Goal: Task Accomplishment & Management: Use online tool/utility

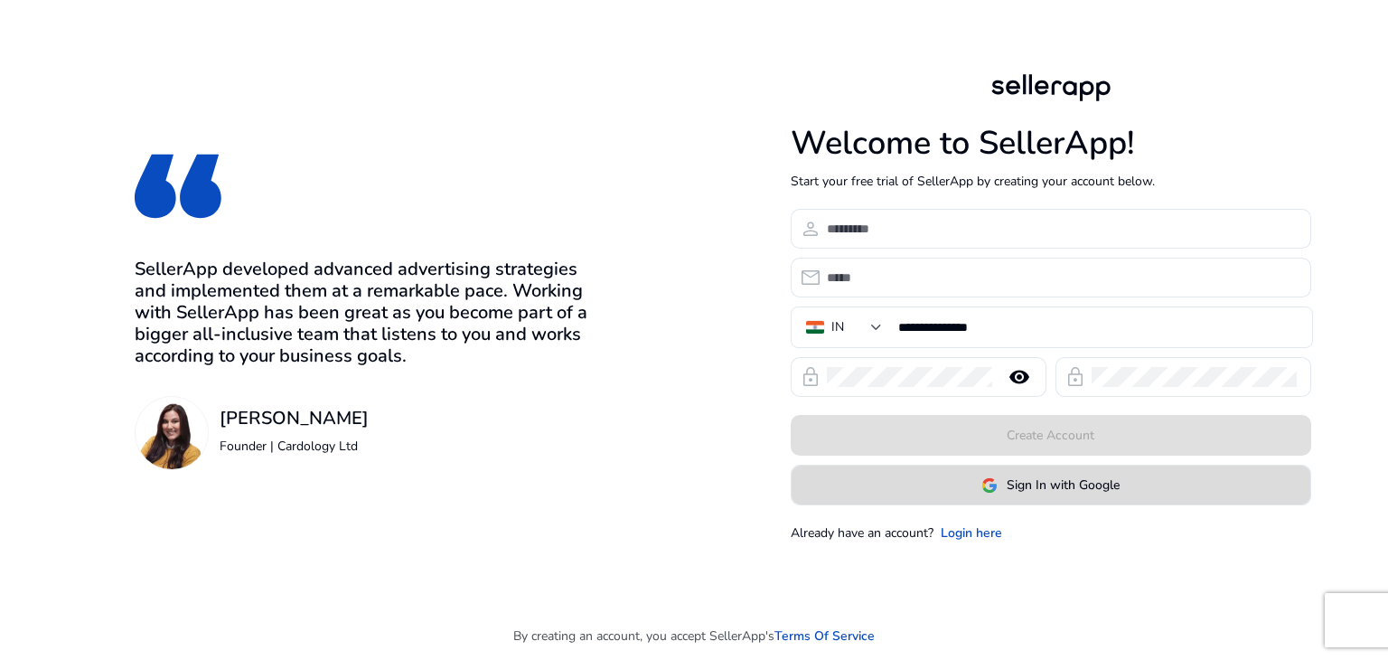
click at [1074, 489] on span "Sign In with Google" at bounding box center [1063, 484] width 113 height 19
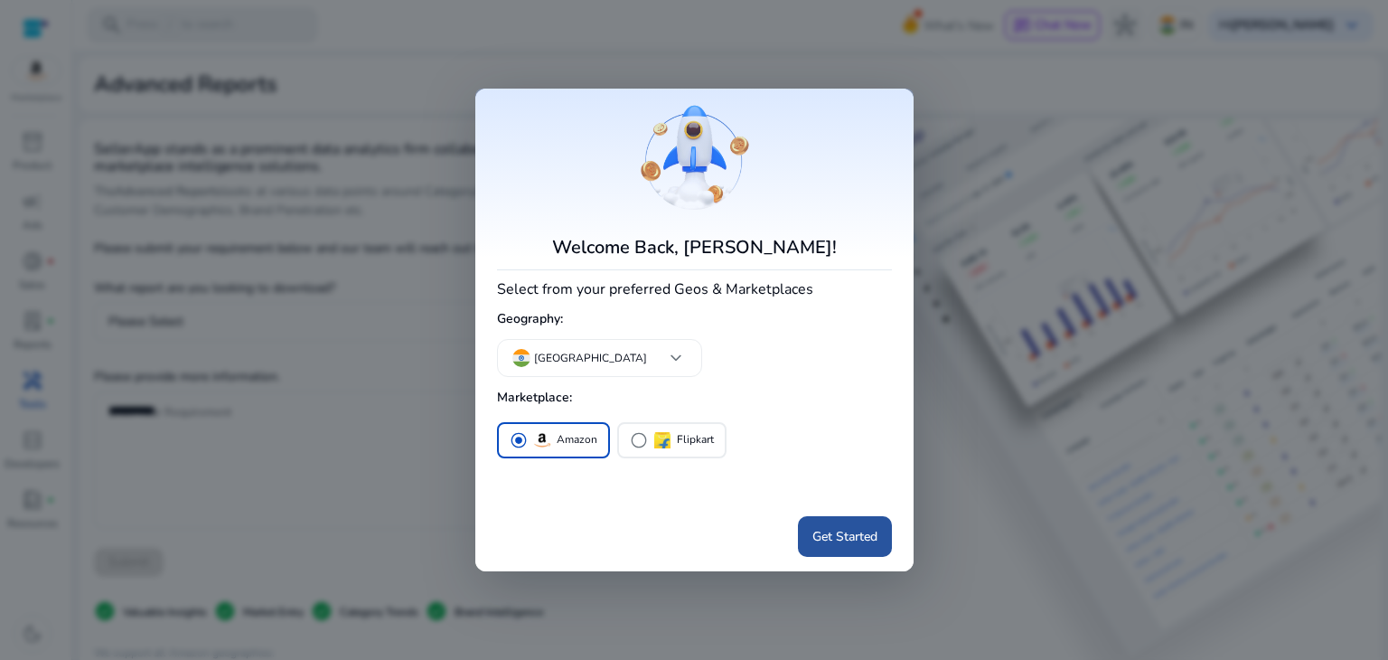
click at [832, 543] on span "Get Started" at bounding box center [844, 536] width 65 height 19
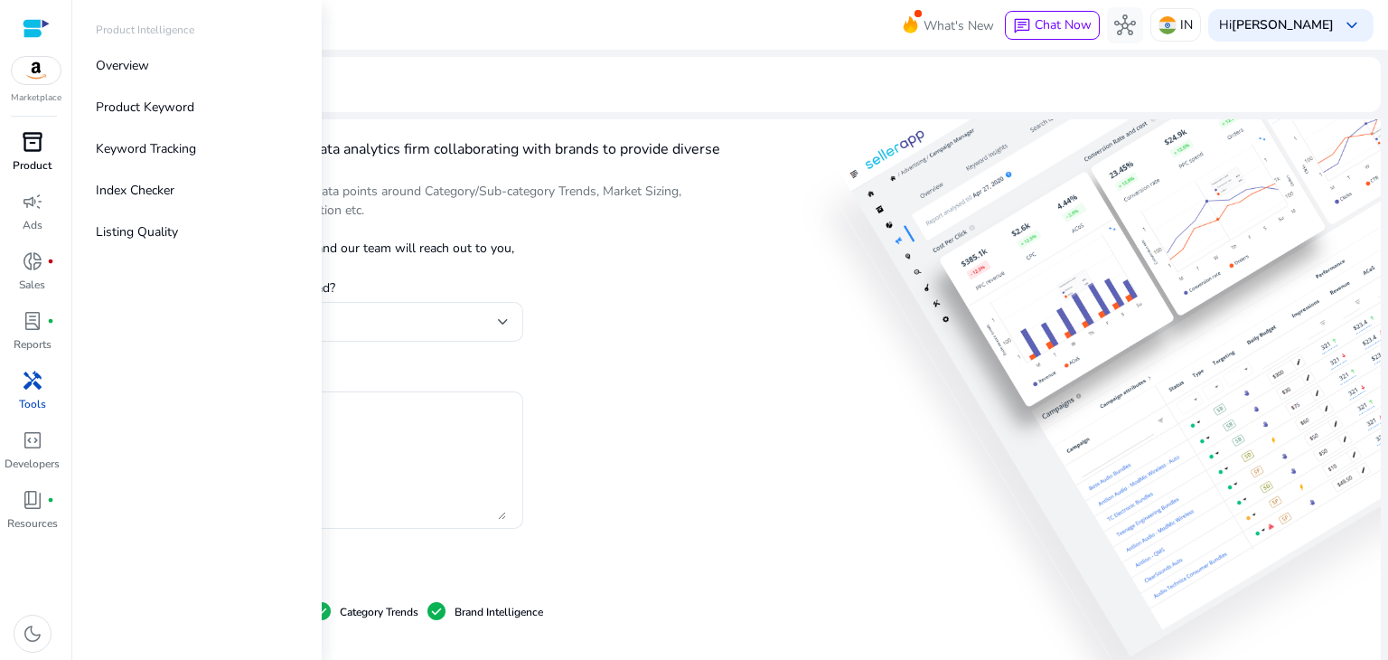
click at [24, 142] on span "inventory_2" at bounding box center [33, 142] width 22 height 22
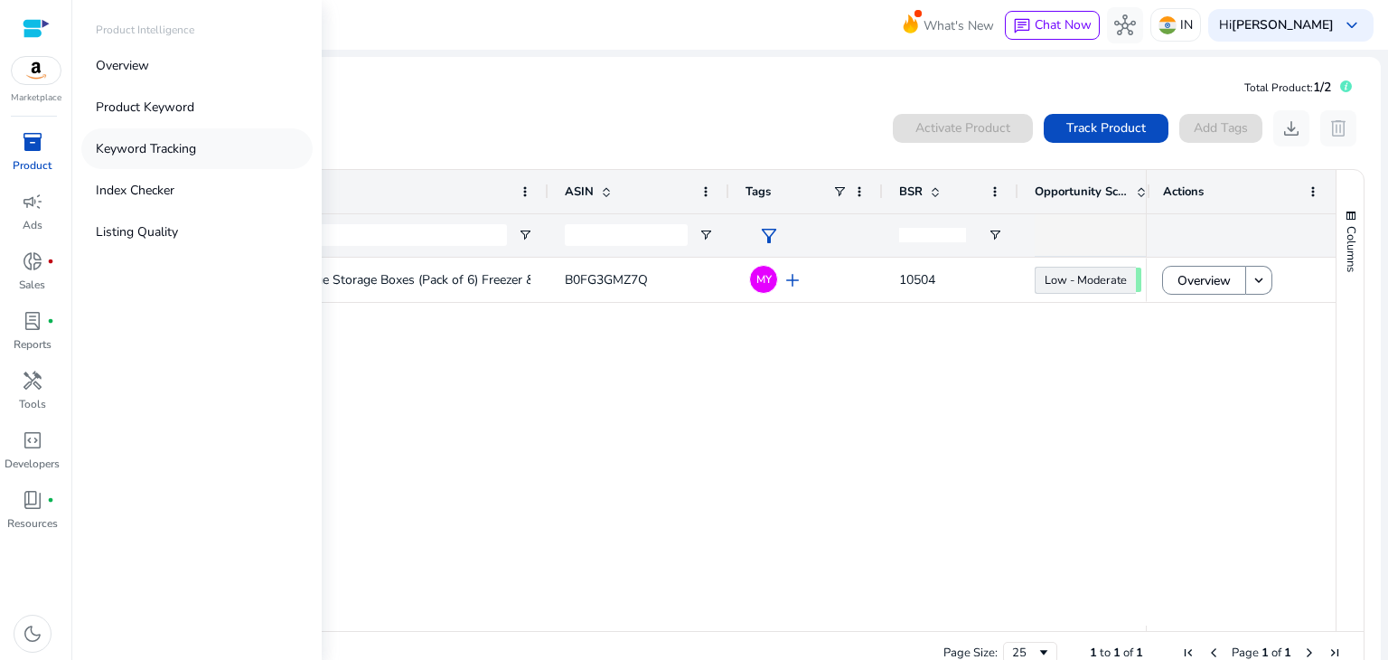
click at [143, 153] on p "Keyword Tracking" at bounding box center [146, 148] width 100 height 19
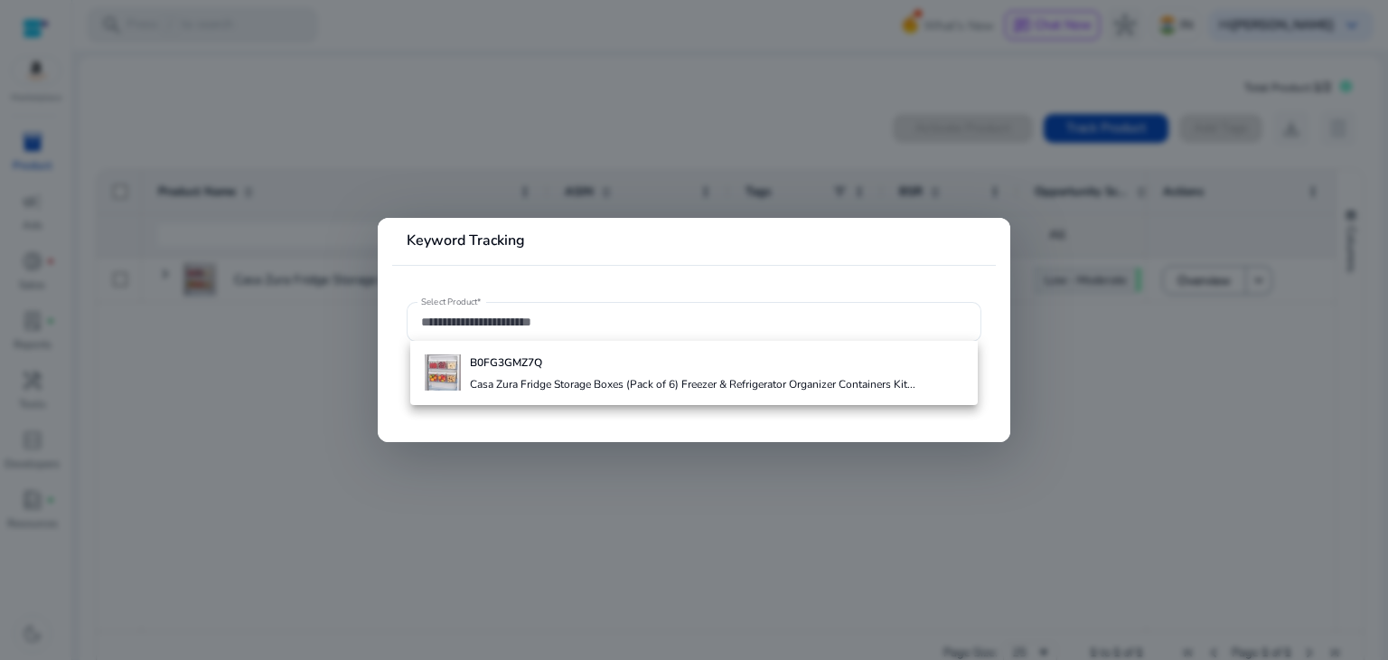
click at [309, 380] on div at bounding box center [694, 330] width 1388 height 660
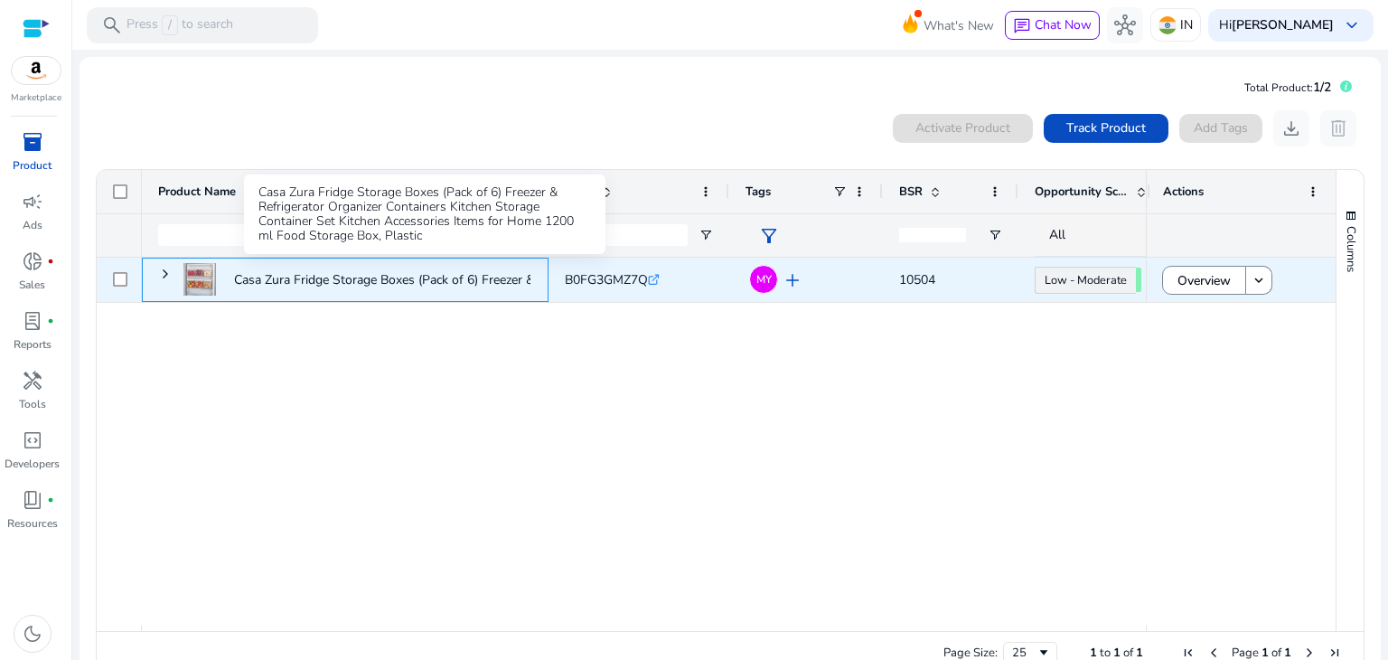
click at [394, 284] on p "Casa Zura Fridge Storage Boxes (Pack of 6) Freezer & Refrigerator..." at bounding box center [424, 279] width 380 height 37
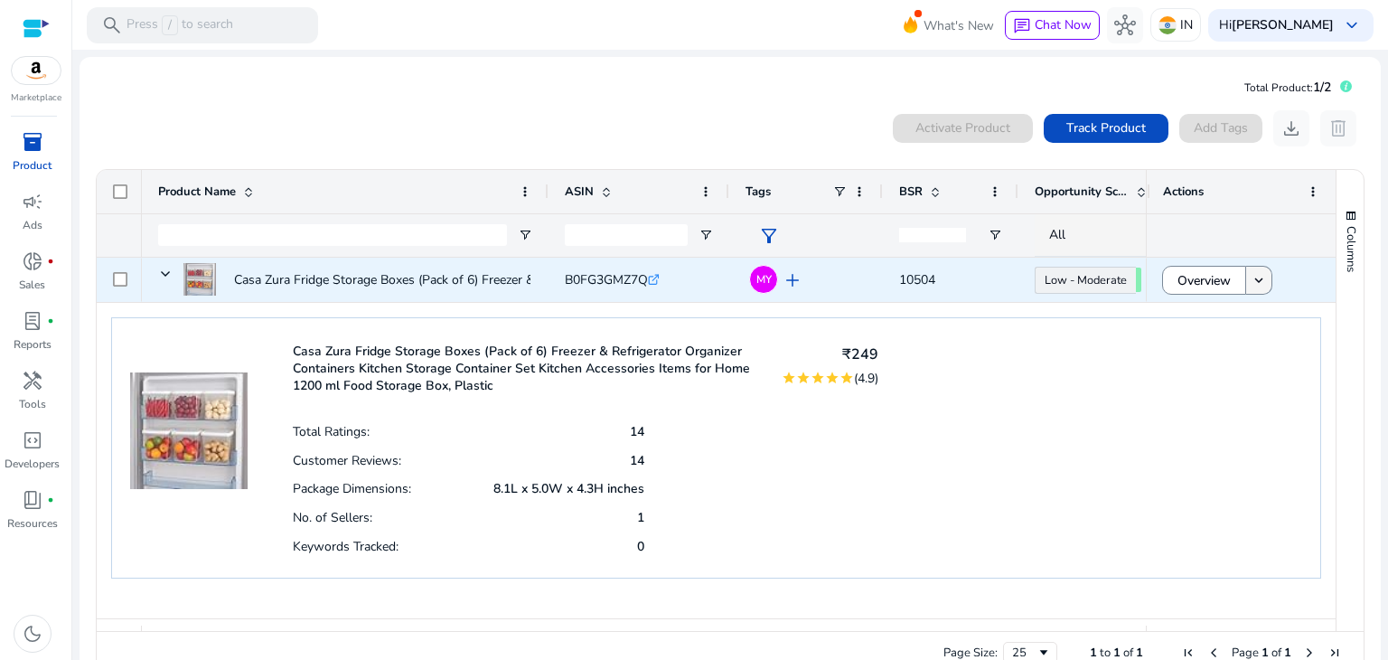
click at [1251, 281] on mat-icon "keyboard_arrow_down" at bounding box center [1259, 280] width 16 height 16
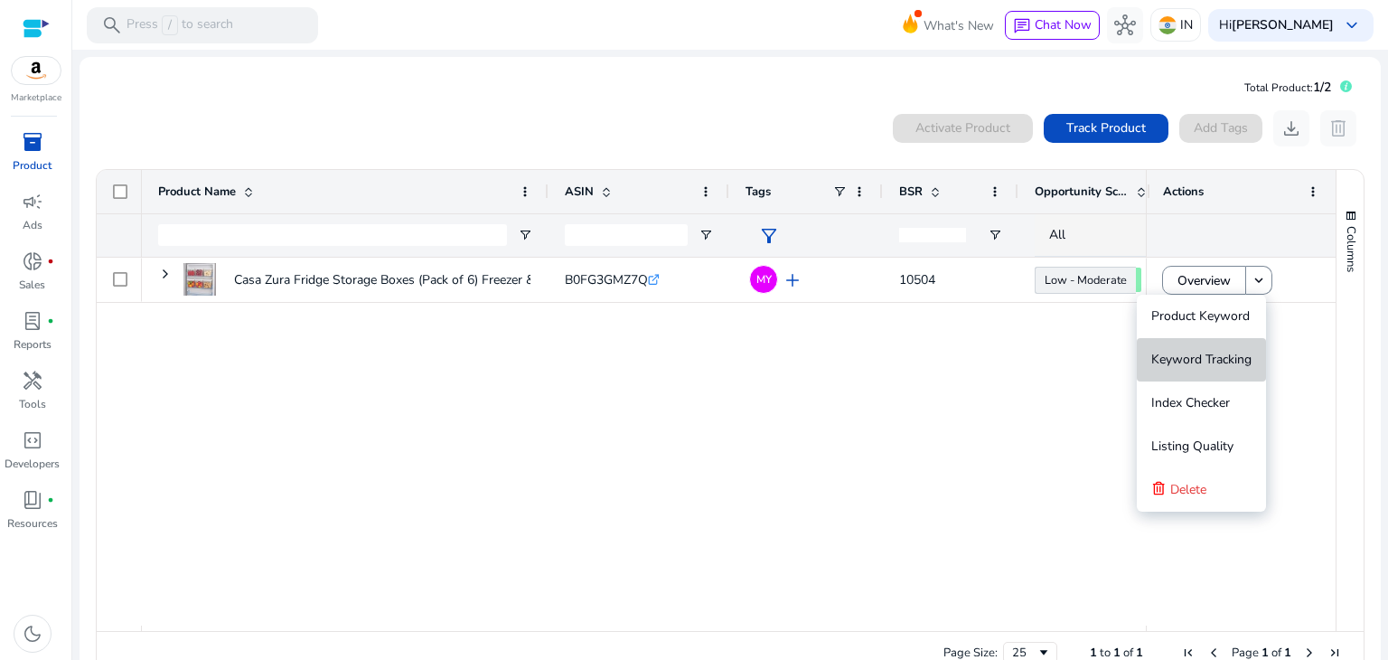
click at [1192, 361] on span "Keyword Tracking" at bounding box center [1201, 359] width 100 height 17
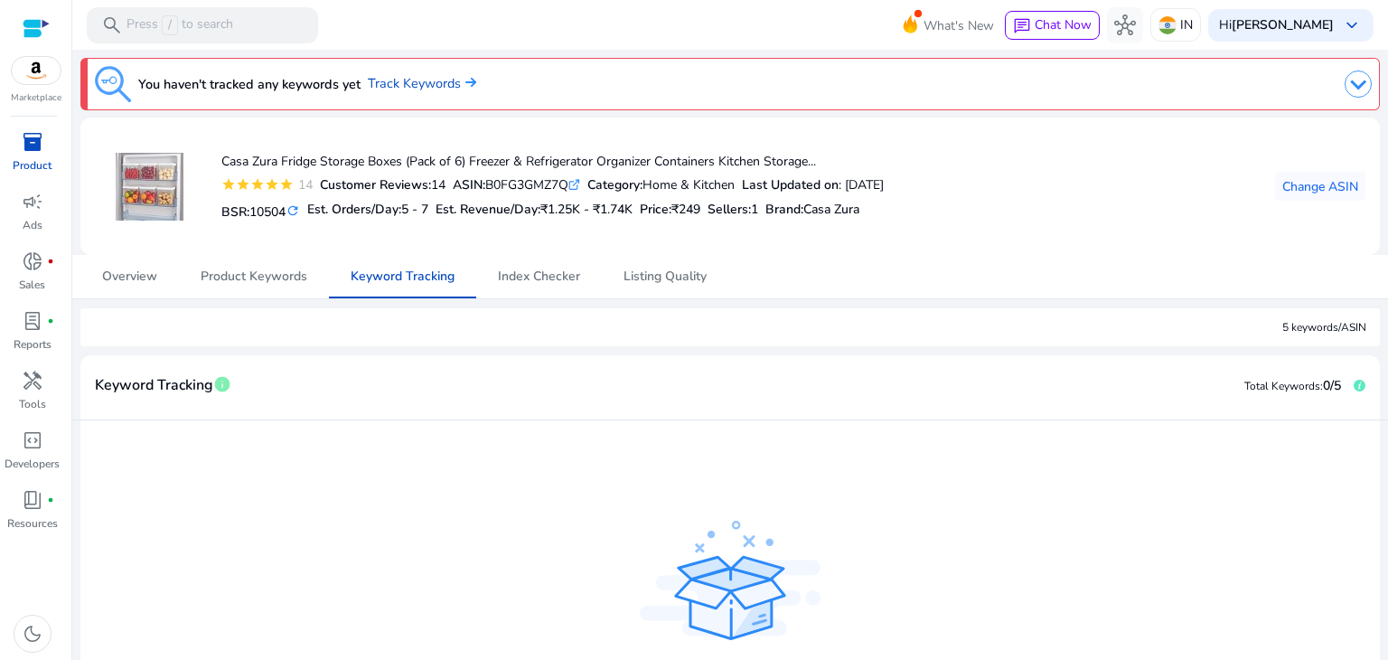
click at [539, 384] on mat-card-header "Keyword Tracking info Total Keywords: 0/5" at bounding box center [730, 395] width 1300 height 51
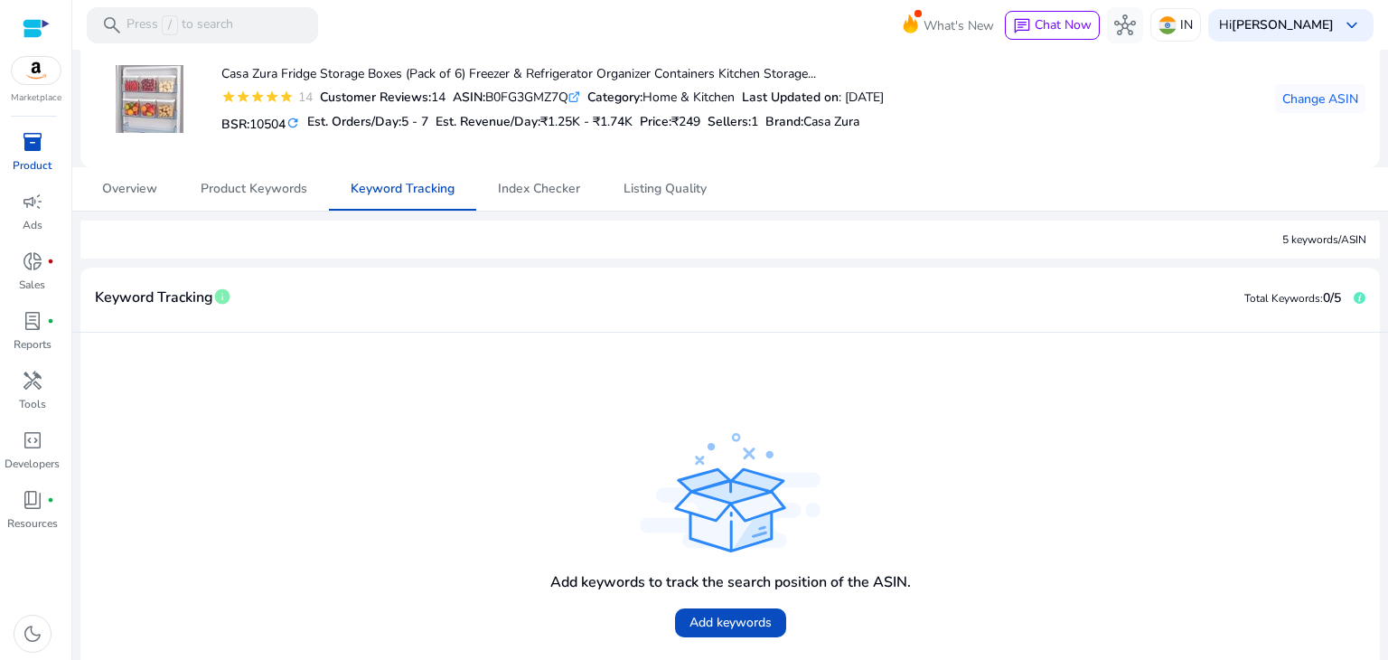
scroll to position [177, 0]
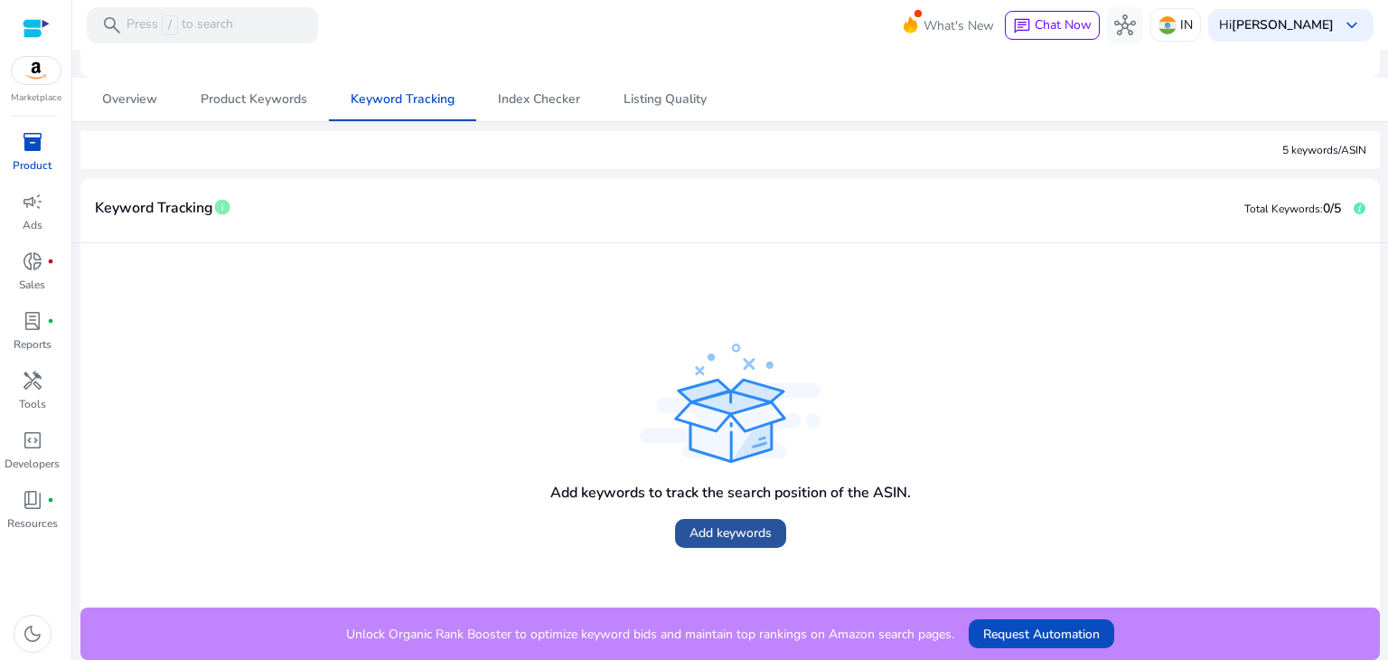
click at [727, 538] on span "Add keywords" at bounding box center [731, 532] width 82 height 19
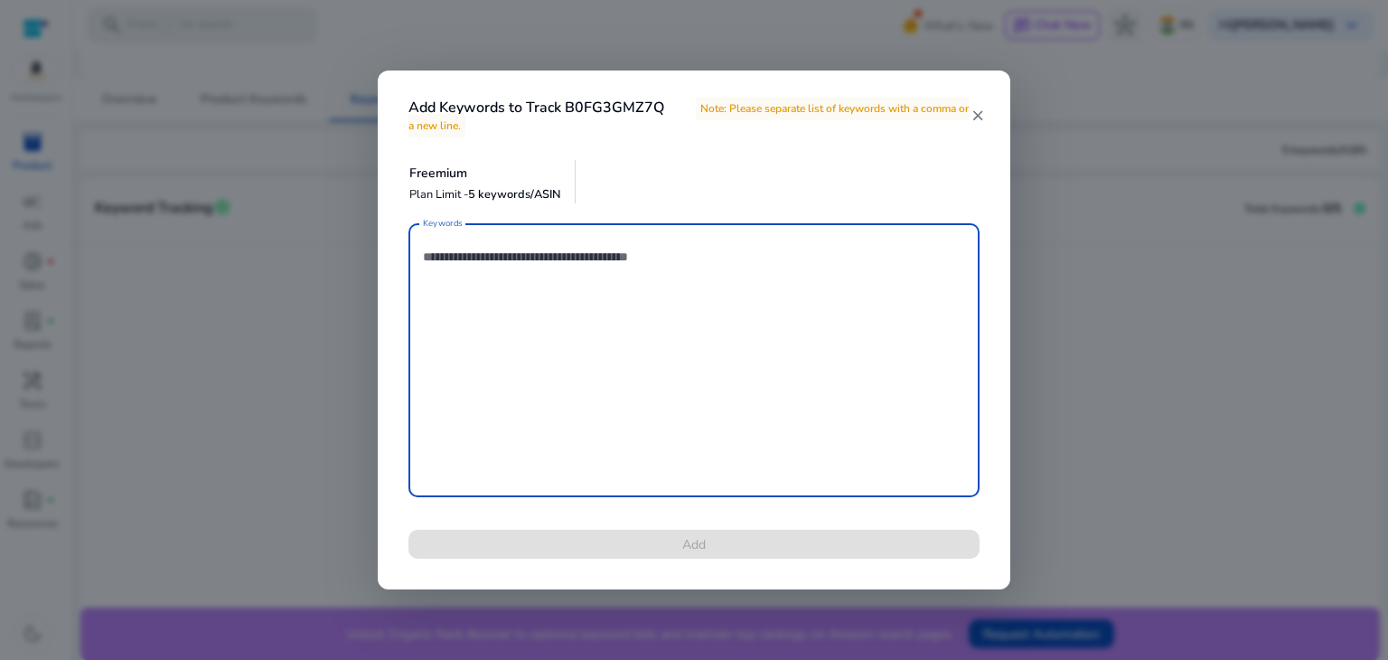
click at [468, 261] on textarea "Keywords" at bounding box center [694, 360] width 542 height 256
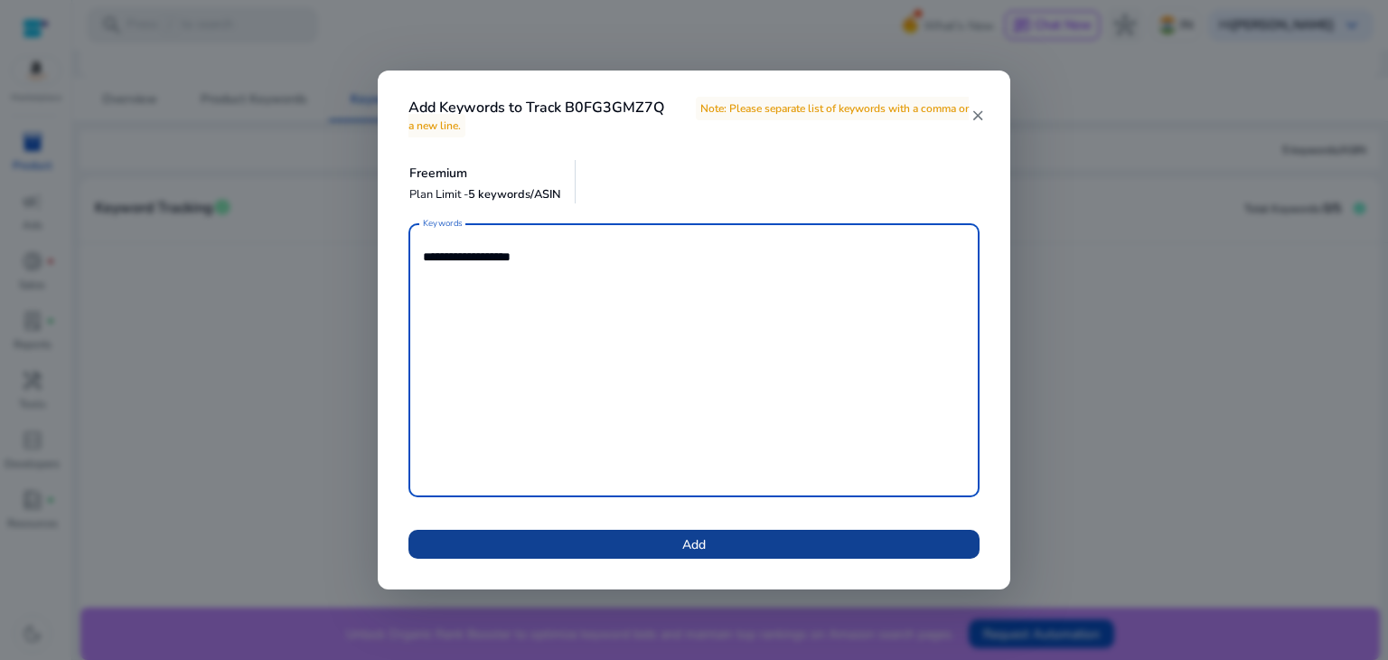
type textarea "**********"
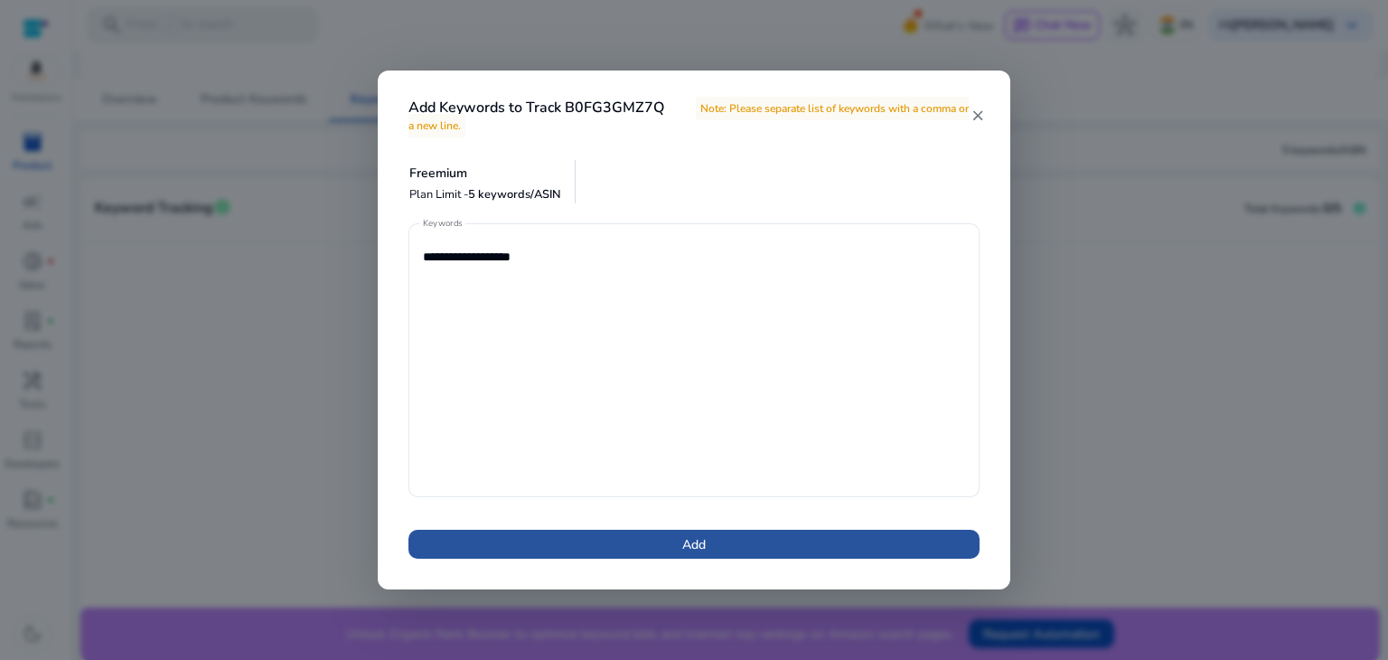
click at [789, 536] on span at bounding box center [693, 543] width 571 height 43
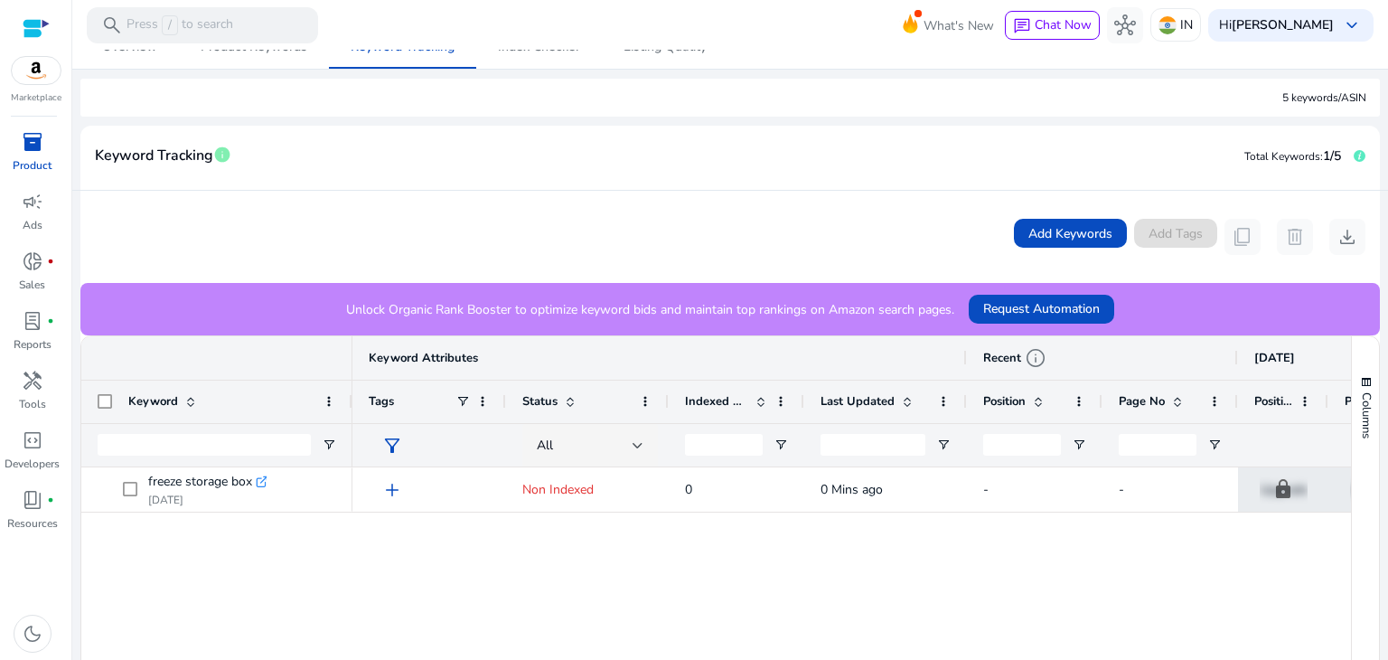
scroll to position [239, 0]
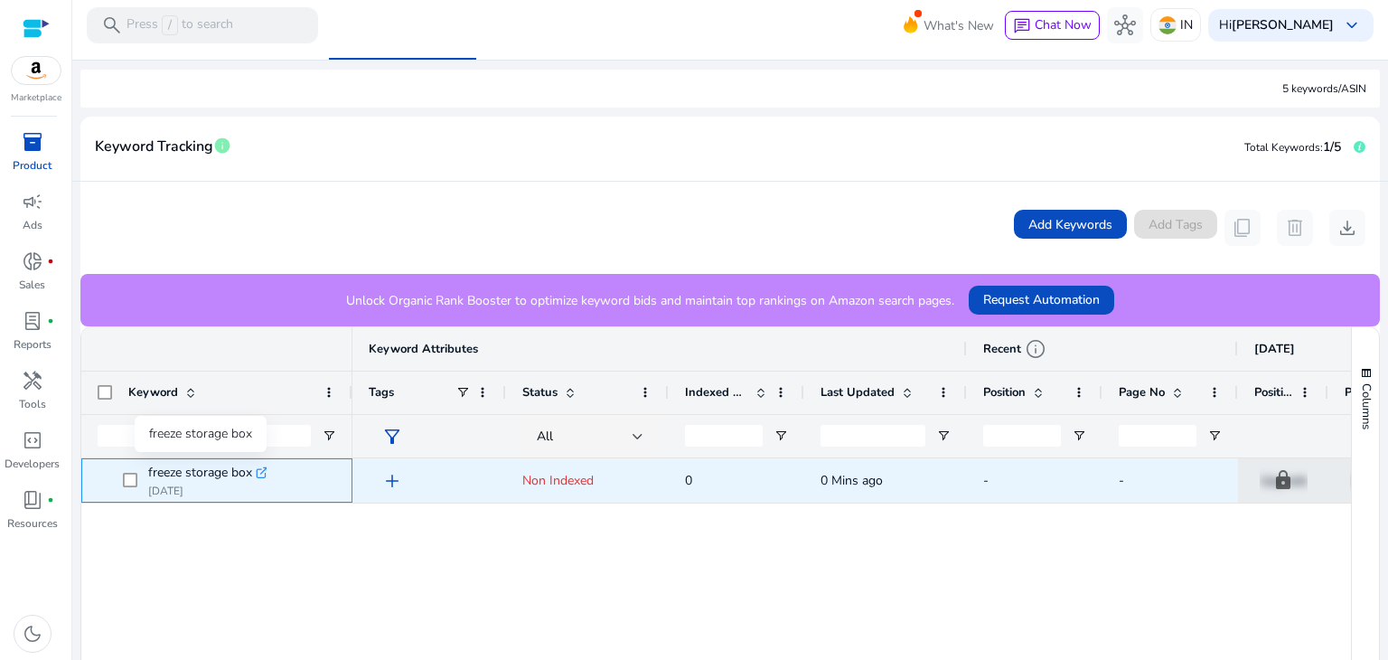
click at [211, 473] on span "freeze storage box" at bounding box center [200, 472] width 104 height 25
click at [266, 470] on icon ".st0{fill:#2c8af8}" at bounding box center [262, 472] width 13 height 13
